Goal: Information Seeking & Learning: Learn about a topic

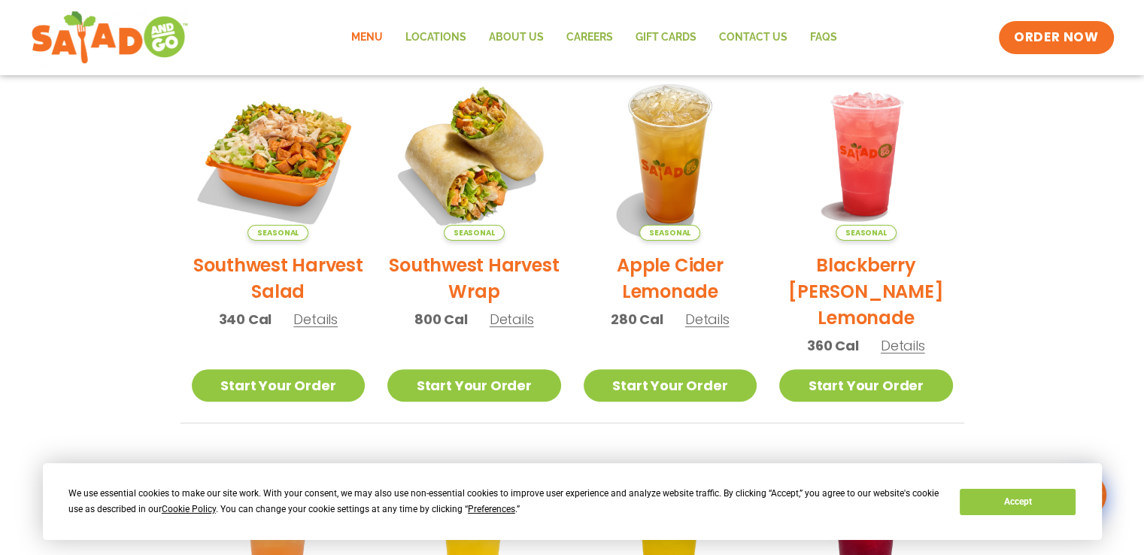
scroll to position [334, 0]
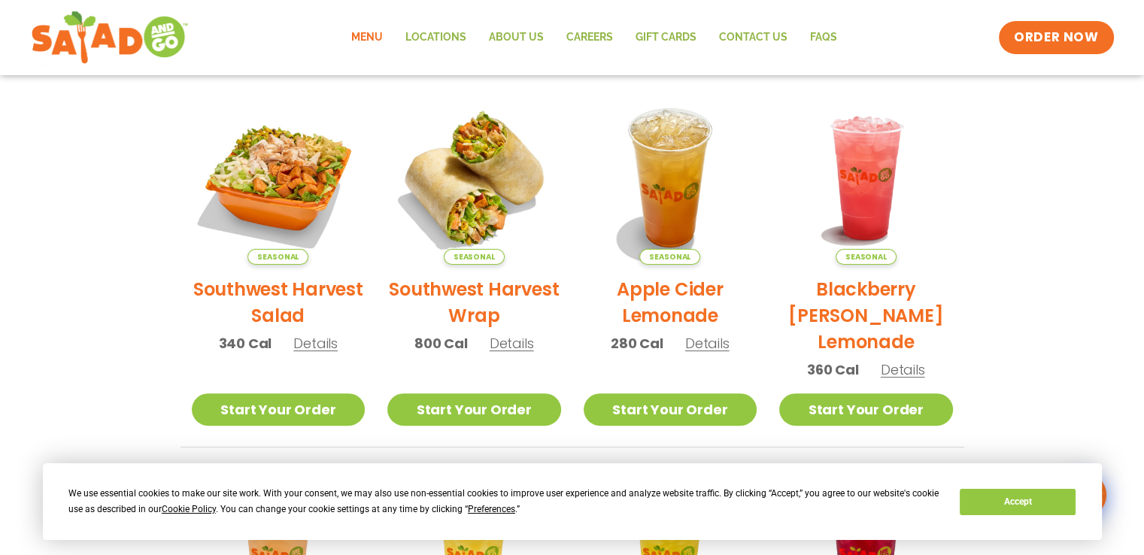
click at [487, 289] on h2 "Southwest Harvest Wrap" at bounding box center [474, 302] width 174 height 53
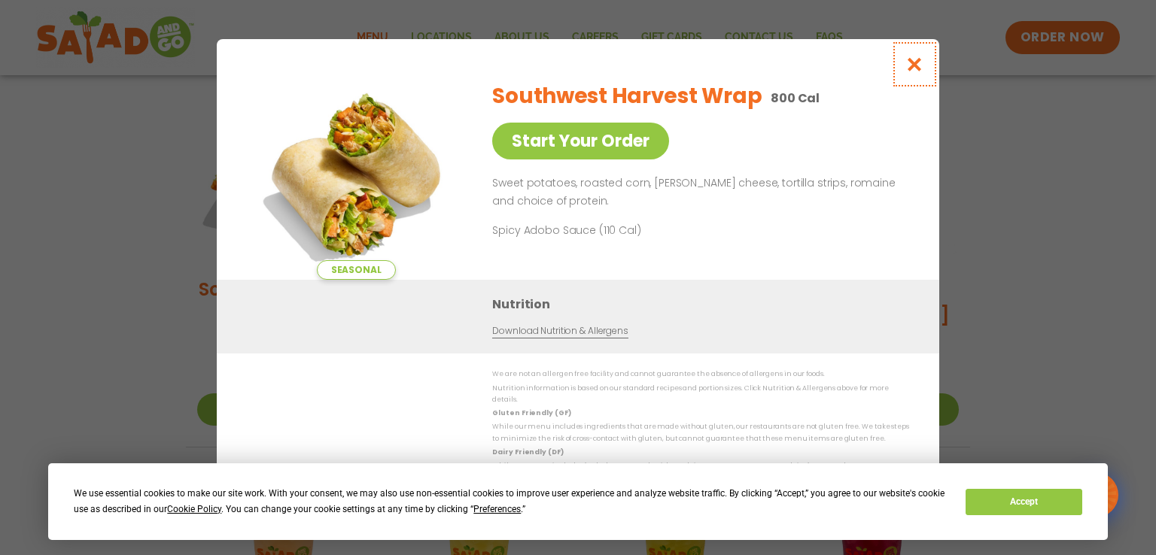
click at [715, 64] on icon "Close modal" at bounding box center [914, 64] width 19 height 16
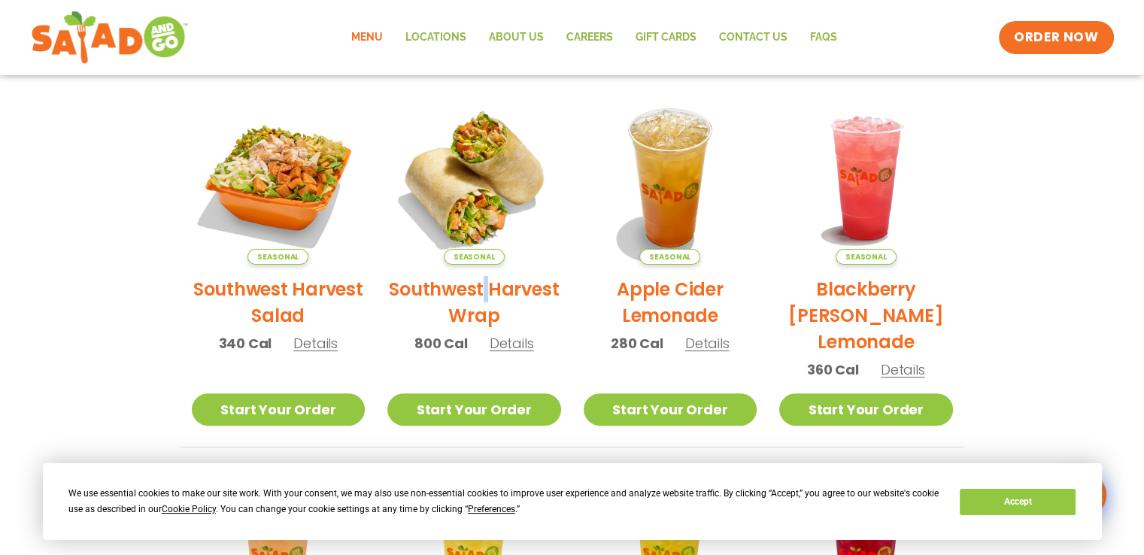
click at [379, 35] on link "Menu" at bounding box center [367, 37] width 54 height 35
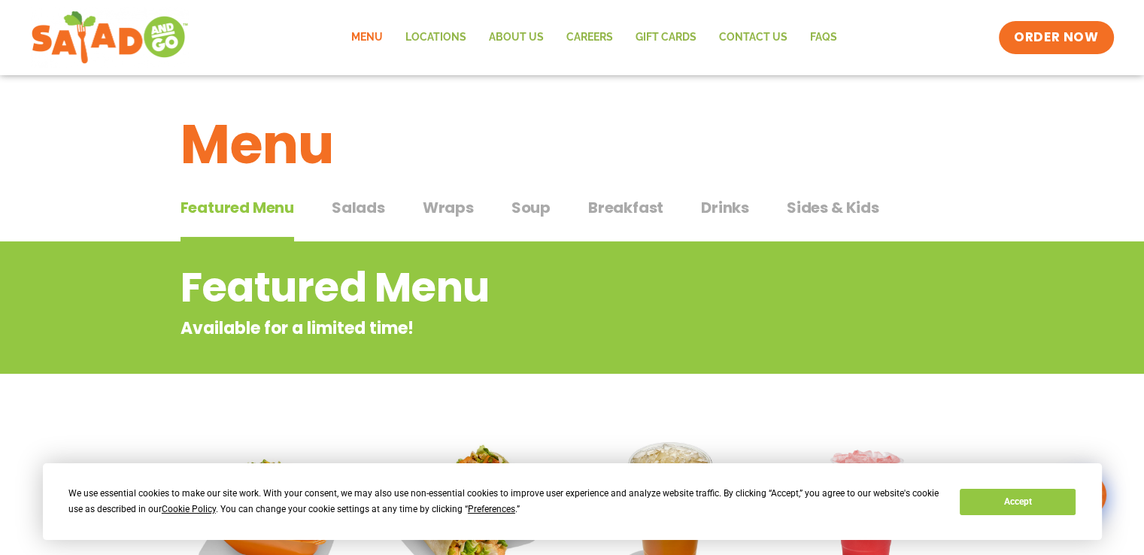
click at [456, 209] on span "Wraps" at bounding box center [448, 207] width 51 height 23
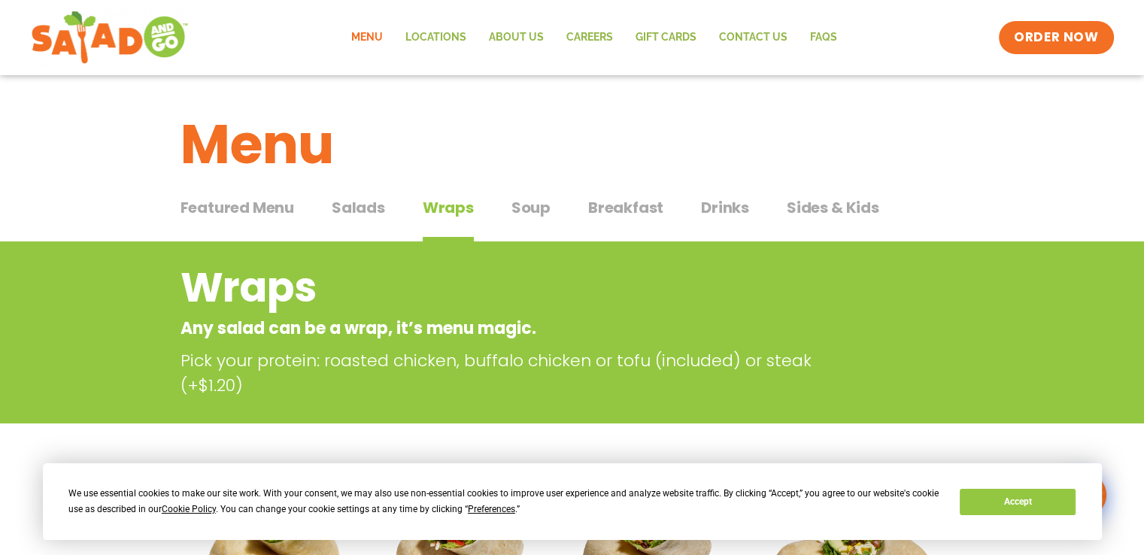
click at [524, 208] on span "Soup" at bounding box center [531, 207] width 39 height 23
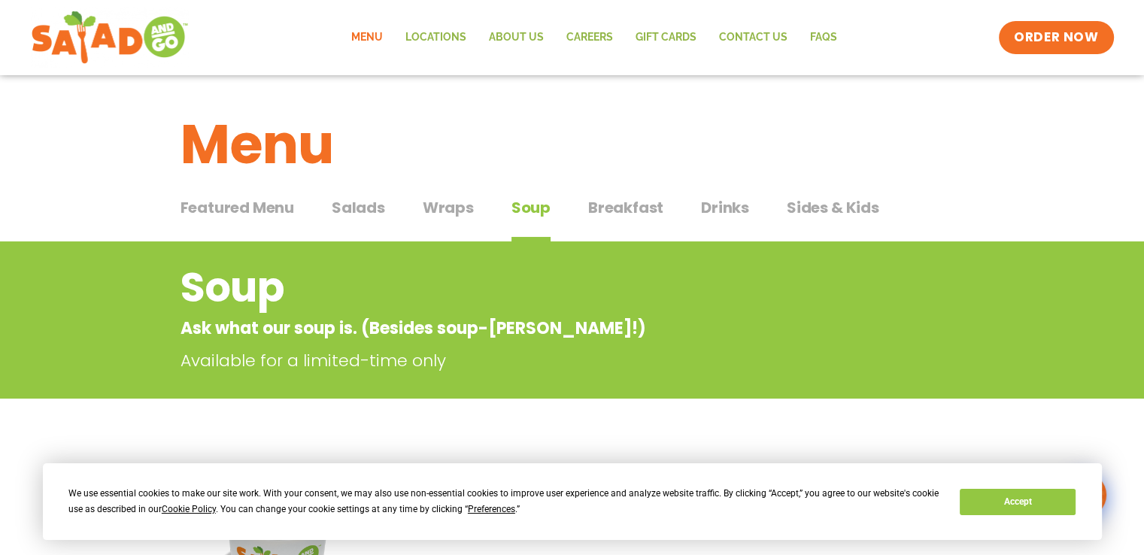
click at [633, 208] on span "Breakfast" at bounding box center [625, 207] width 75 height 23
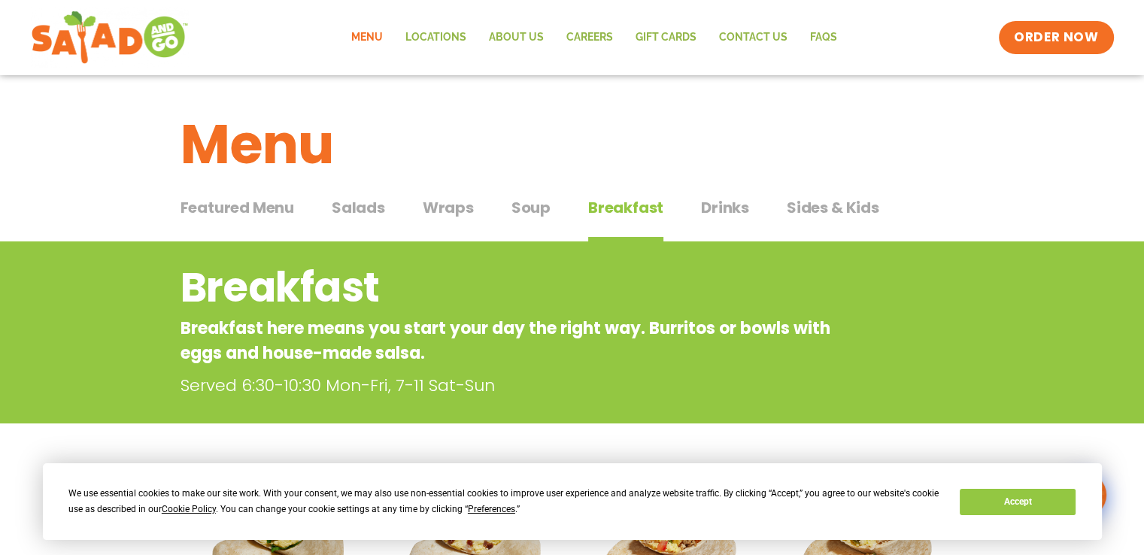
click at [429, 204] on span "Wraps" at bounding box center [448, 207] width 51 height 23
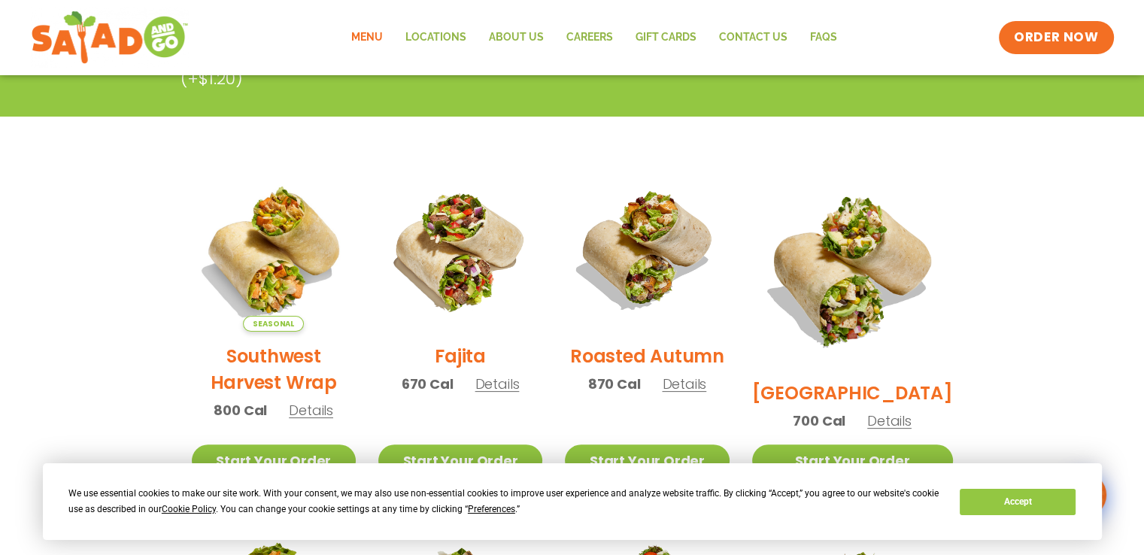
scroll to position [330, 0]
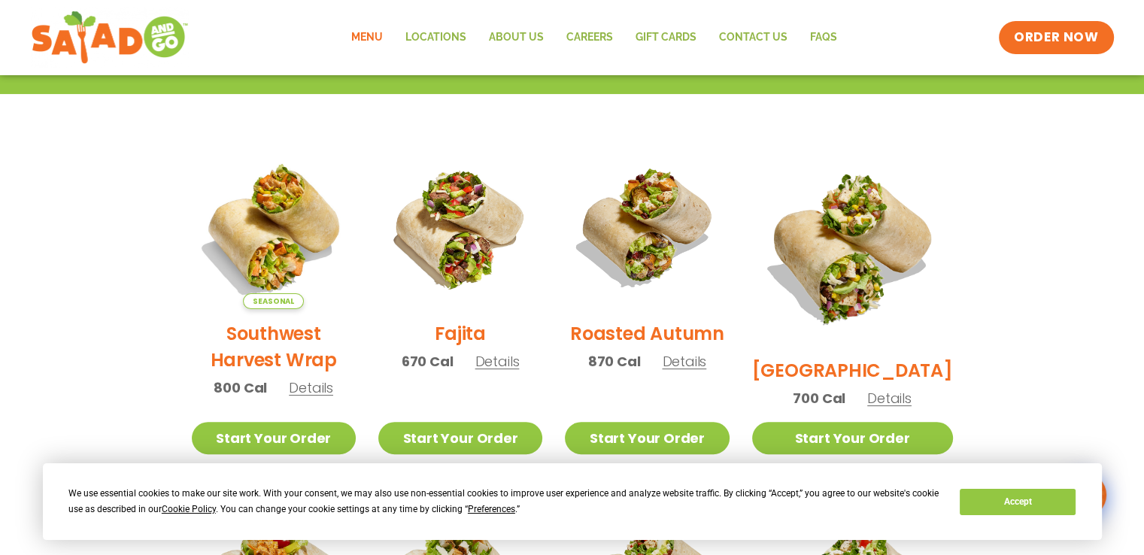
click at [467, 336] on h2 "Fajita" at bounding box center [460, 333] width 51 height 26
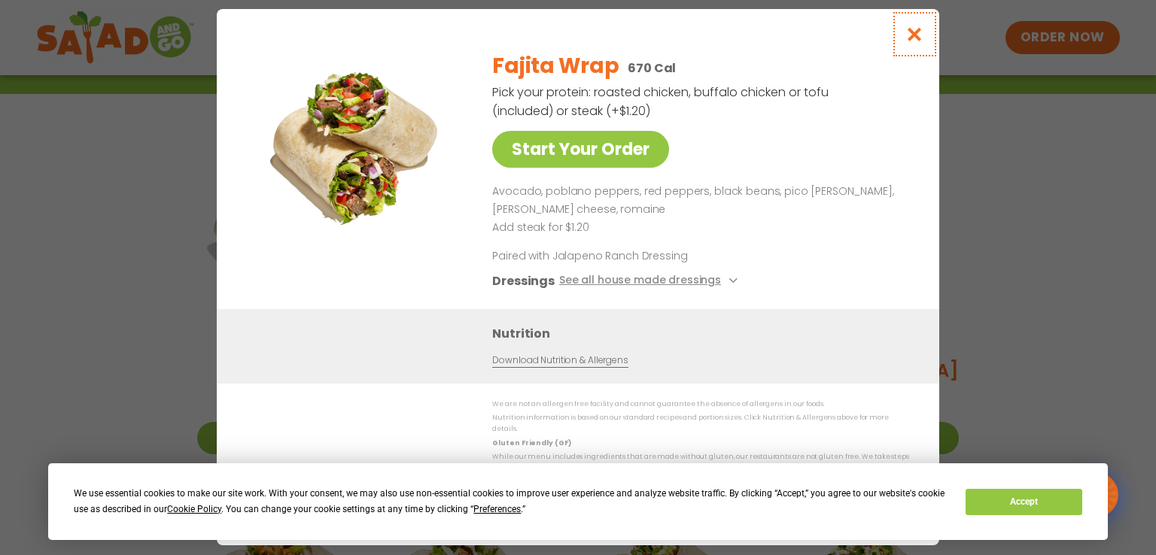
click at [915, 37] on icon "Close modal" at bounding box center [914, 34] width 19 height 16
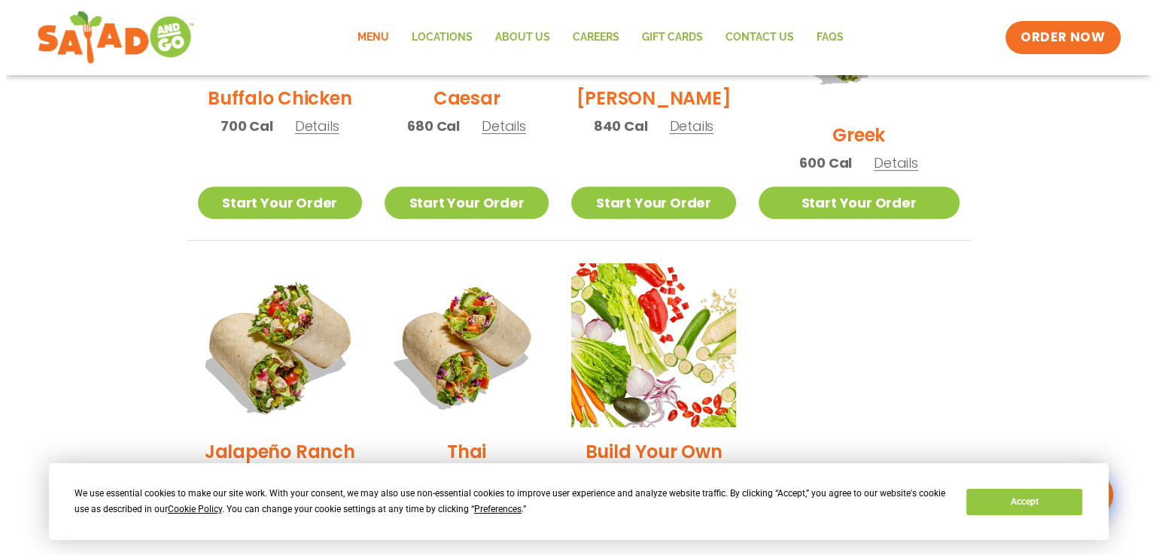
scroll to position [1007, 0]
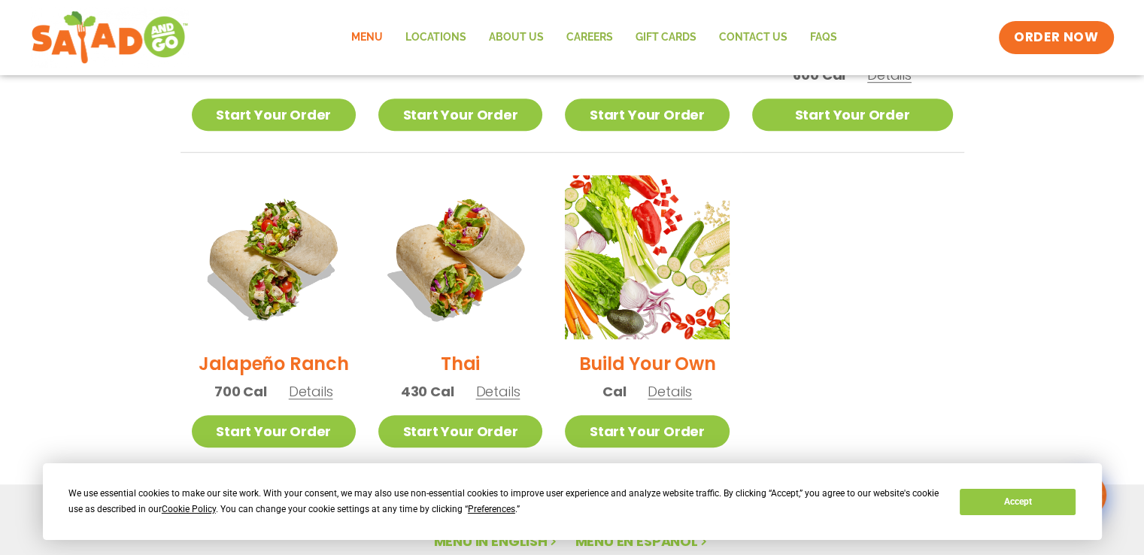
click at [272, 351] on h2 "Jalapeño Ranch" at bounding box center [274, 364] width 150 height 26
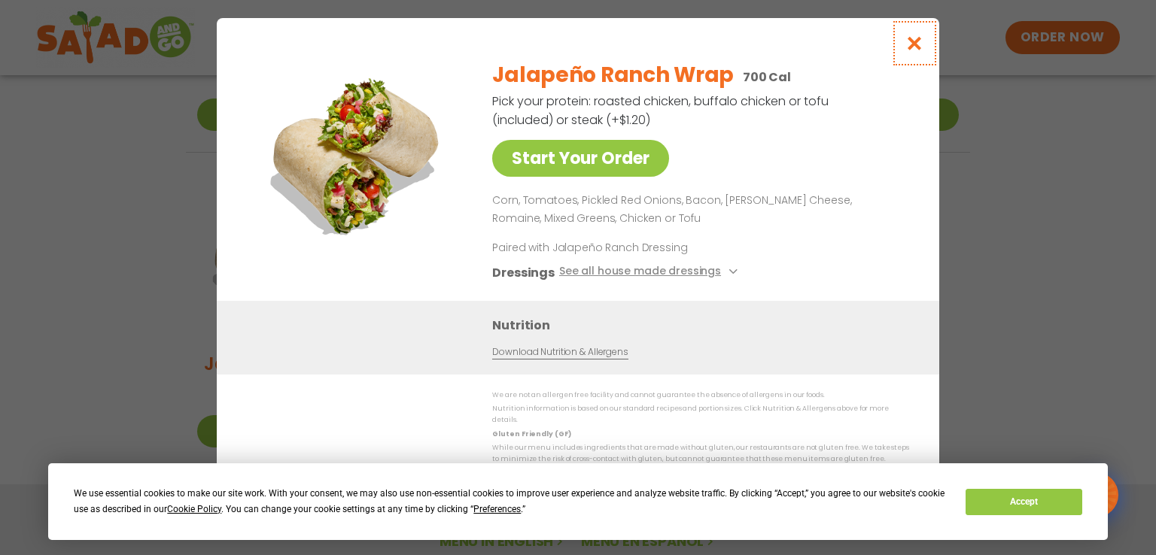
click at [921, 50] on icon "Close modal" at bounding box center [914, 43] width 19 height 16
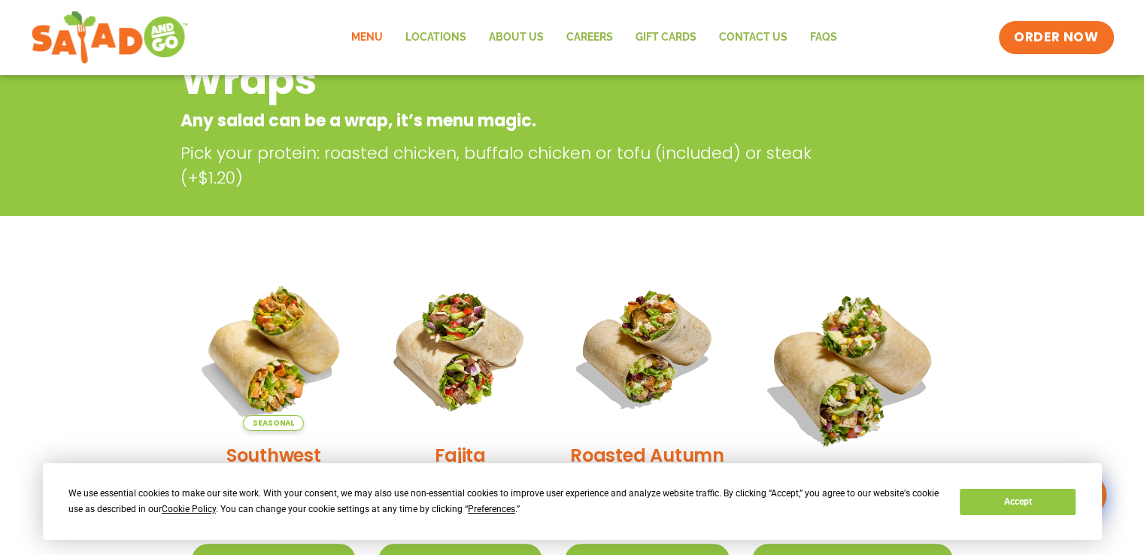
scroll to position [299, 0]
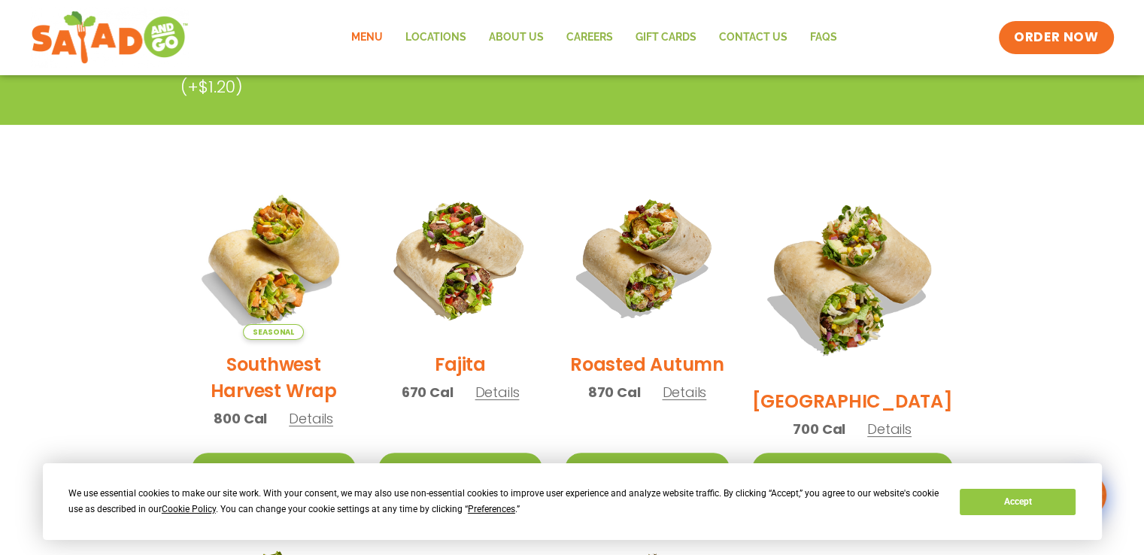
click at [463, 368] on h2 "Fajita" at bounding box center [460, 364] width 51 height 26
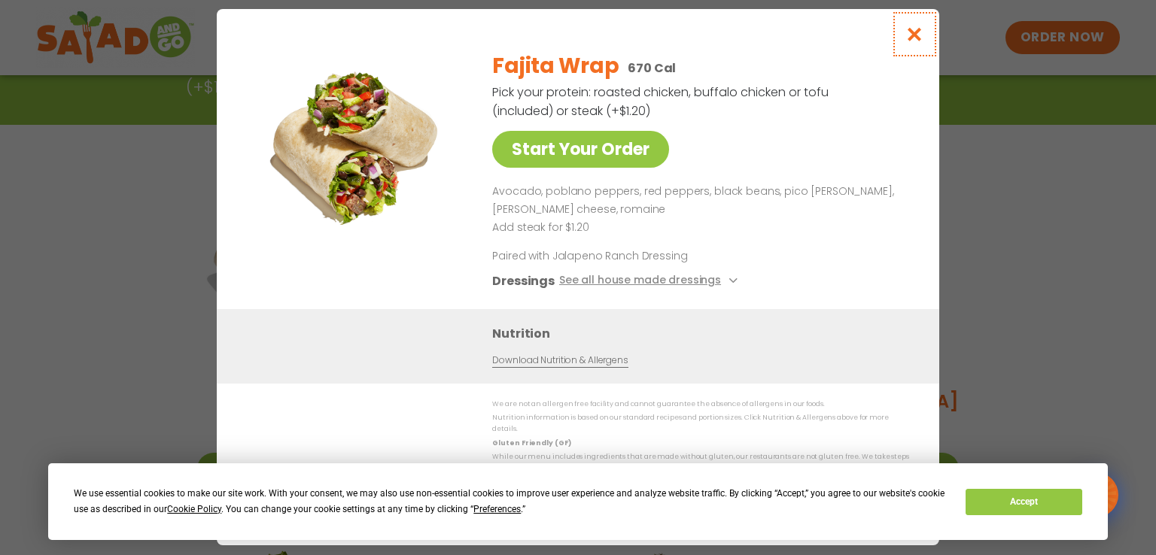
click at [912, 42] on icon "Close modal" at bounding box center [914, 34] width 19 height 16
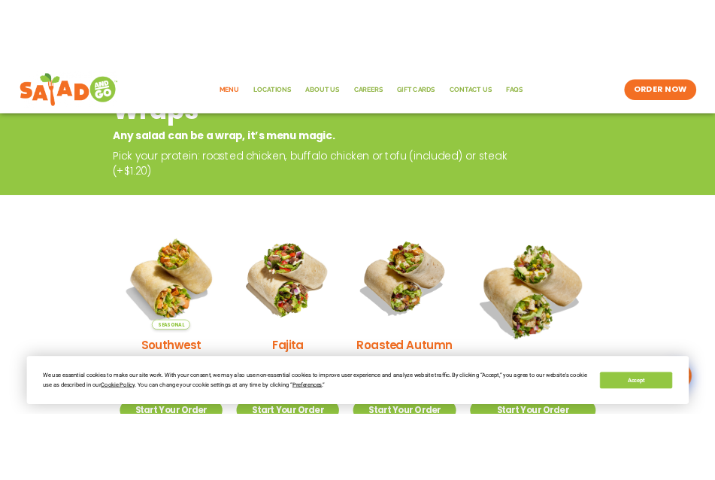
scroll to position [148, 0]
